Goal: Obtain resource: Obtain resource

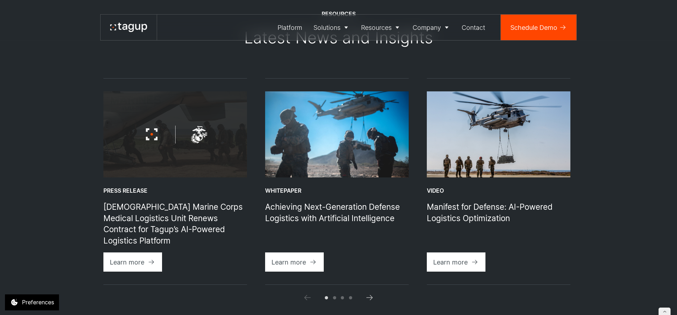
scroll to position [713, 0]
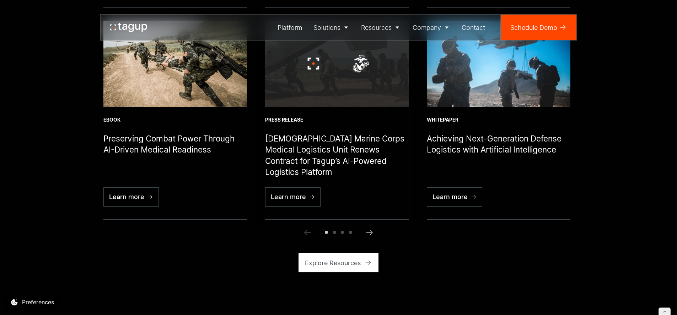
scroll to position [2558, 0]
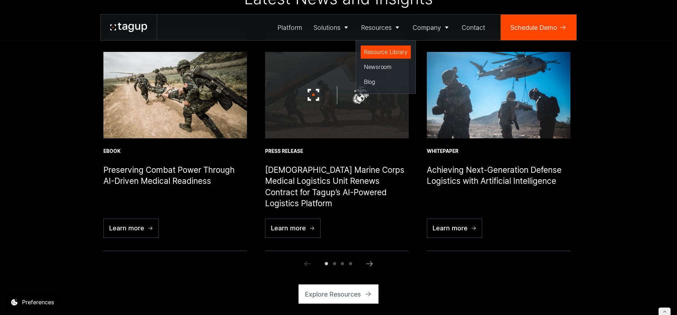
click at [378, 53] on div "Resource Library" at bounding box center [386, 52] width 44 height 9
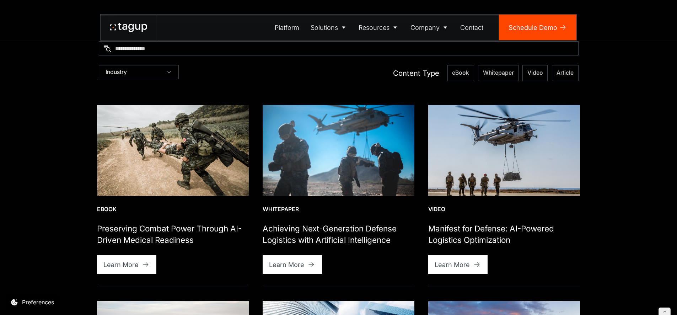
scroll to position [272, 0]
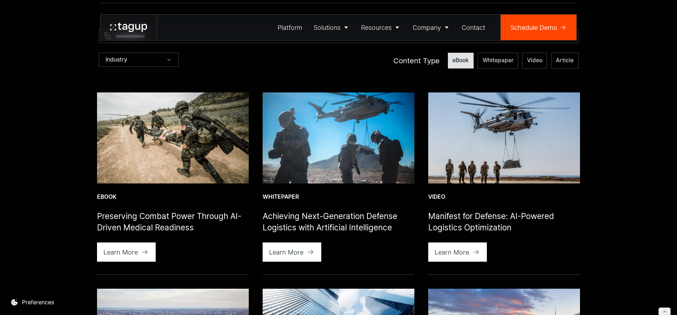
click at [458, 58] on span "eBook" at bounding box center [461, 61] width 16 height 8
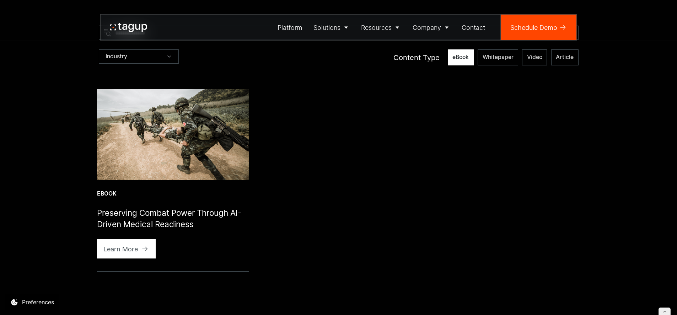
click at [461, 60] on span "eBook" at bounding box center [461, 57] width 16 height 8
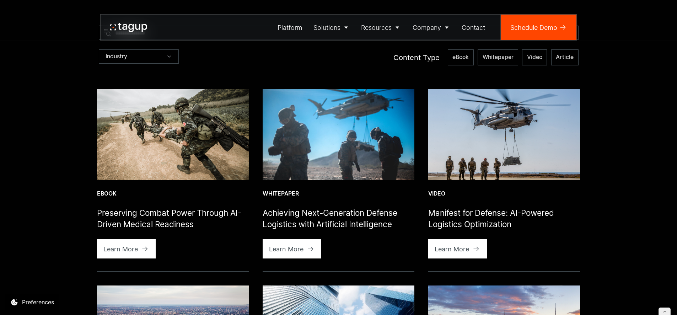
click at [127, 26] on icon at bounding box center [128, 27] width 37 height 9
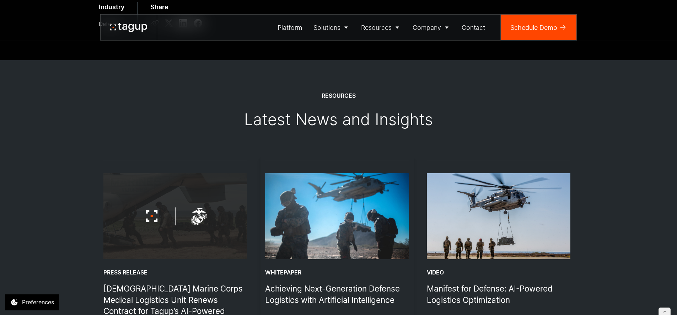
scroll to position [577, 0]
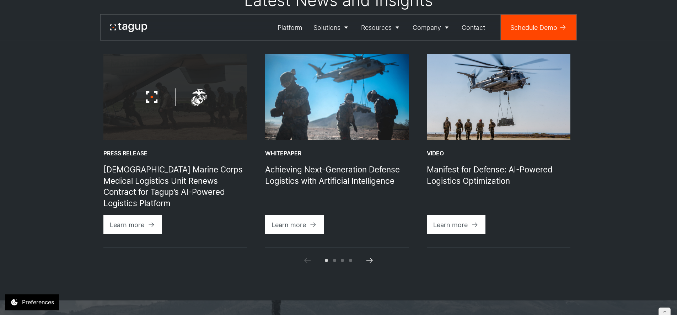
drag, startPoint x: 377, startPoint y: 260, endPoint x: 373, endPoint y: 260, distance: 4.6
click at [377, 260] on link "Open the article page" at bounding box center [370, 260] width 16 height 16
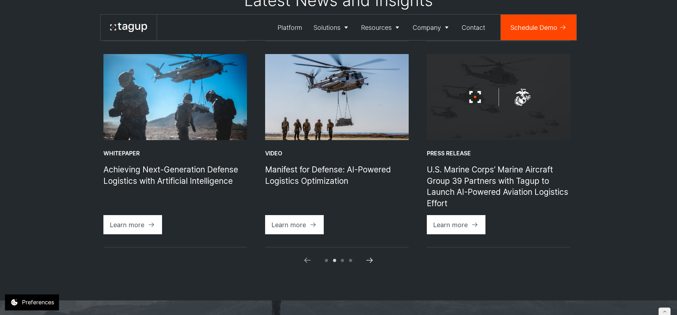
click at [366, 261] on icon "Next slide" at bounding box center [370, 260] width 9 height 9
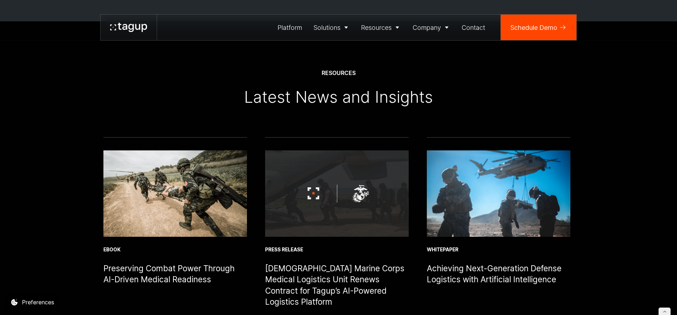
scroll to position [2519, 0]
